Goal: Information Seeking & Learning: Learn about a topic

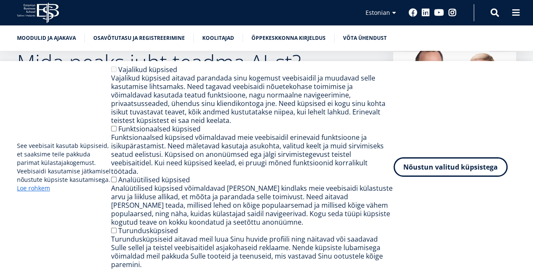
scroll to position [212, 0]
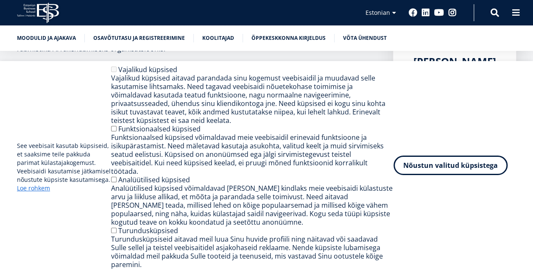
click at [440, 169] on button "Nõustun valitud küpsistega" at bounding box center [451, 166] width 114 height 20
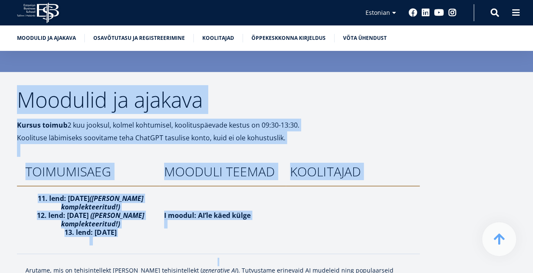
scroll to position [1320, 0]
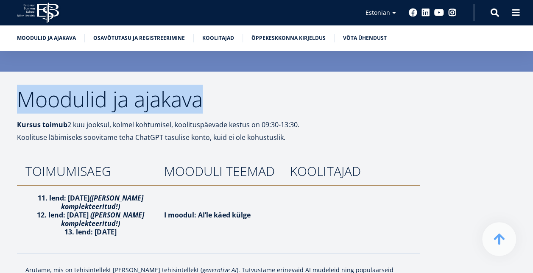
drag, startPoint x: 19, startPoint y: 98, endPoint x: 234, endPoint y: 104, distance: 215.2
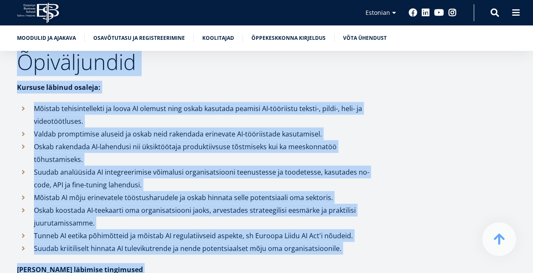
scroll to position [811, 0]
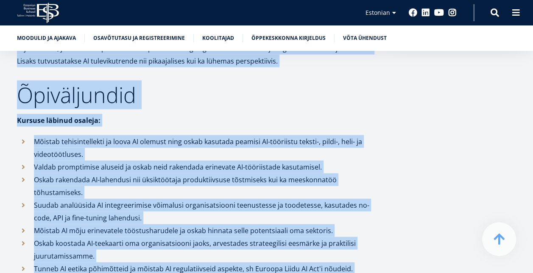
click at [304, 155] on li "Mõistab tehisintellekti ja loova AI olemust ning oskab kasutada peamisi AI-töör…" at bounding box center [196, 147] width 359 height 25
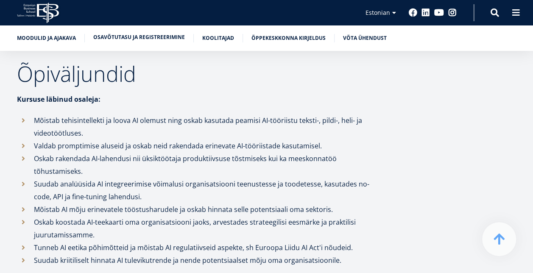
scroll to position [827, 0]
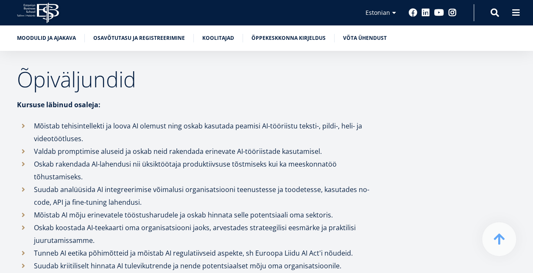
drag, startPoint x: 261, startPoint y: 217, endPoint x: 55, endPoint y: 117, distance: 229.4
drag, startPoint x: 446, startPoint y: 111, endPoint x: 370, endPoint y: 133, distance: 78.7
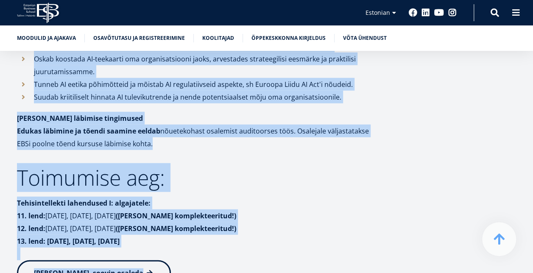
scroll to position [1056, 0]
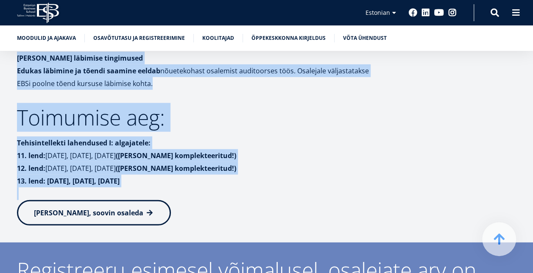
drag, startPoint x: 17, startPoint y: 192, endPoint x: 250, endPoint y: 198, distance: 233.5
copy div "Lore ipsum dolo sitame CO-ad? Elitseddoeiusmo temporinci U: laboreetdo magnaa e…"
